Goal: Navigation & Orientation: Find specific page/section

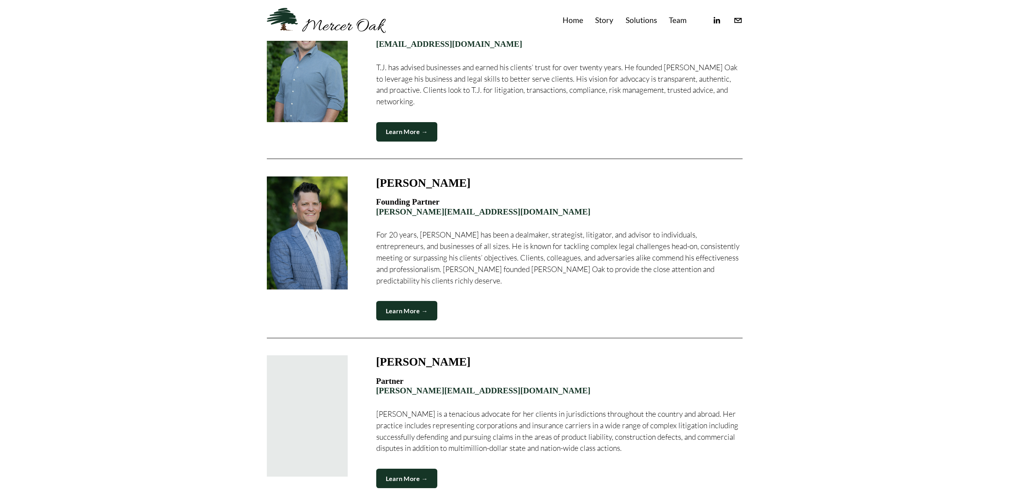
scroll to position [317, 0]
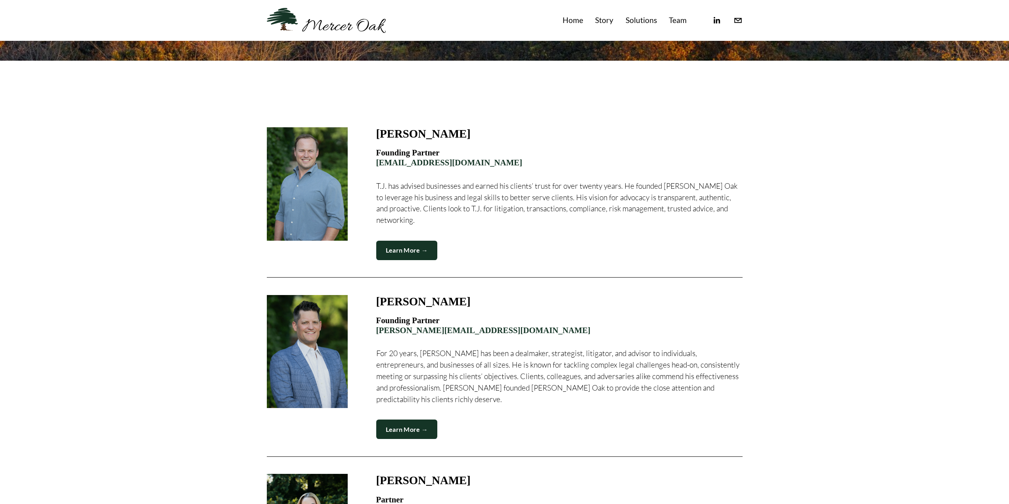
click at [568, 22] on link "Home" at bounding box center [573, 20] width 21 height 13
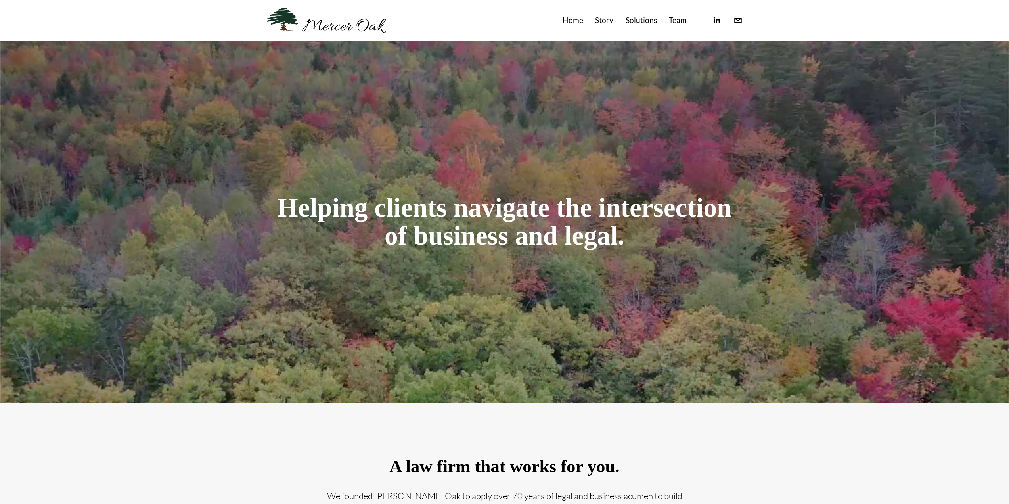
click at [635, 20] on link "Solutions" at bounding box center [641, 20] width 31 height 13
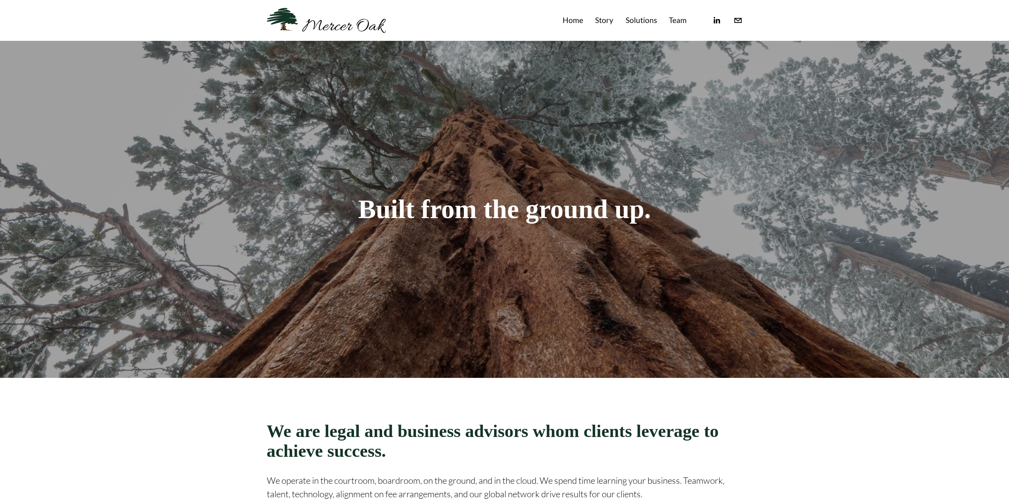
scroll to position [397, 0]
